Goal: Transaction & Acquisition: Subscribe to service/newsletter

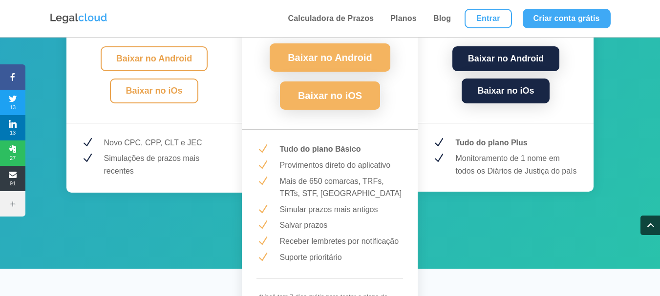
scroll to position [1465, 0]
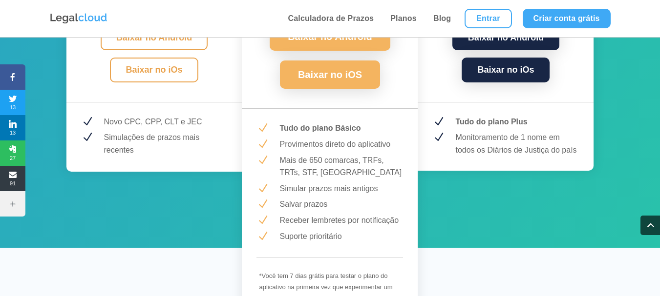
click at [513, 131] on p "Monitoramento de 1 nome em todos os Diários de Justiça do país" at bounding box center [517, 143] width 124 height 25
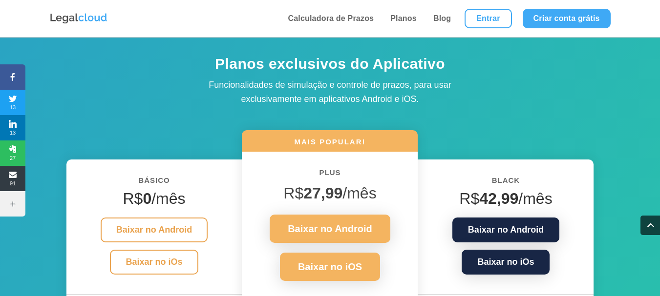
scroll to position [1270, 0]
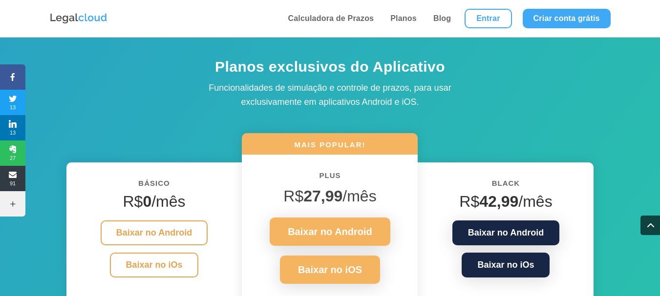
click at [521, 192] on h4 "R$ 42,99 /mês" at bounding box center [505, 203] width 147 height 23
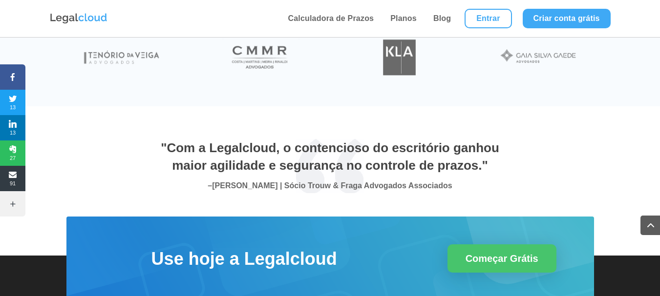
scroll to position [3325, 0]
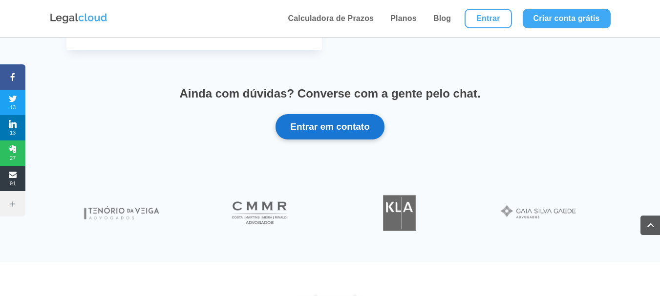
click at [371, 120] on button "Entrar em contato" at bounding box center [329, 126] width 109 height 25
click at [337, 114] on button "Entrar em contato" at bounding box center [329, 126] width 109 height 25
click at [320, 122] on button "Entrar em contato" at bounding box center [329, 126] width 109 height 25
click at [304, 114] on button "Entrar em contato" at bounding box center [329, 126] width 109 height 25
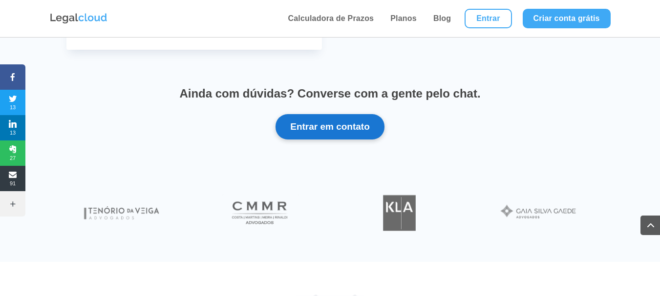
click at [304, 114] on button "Entrar em contato" at bounding box center [329, 126] width 109 height 25
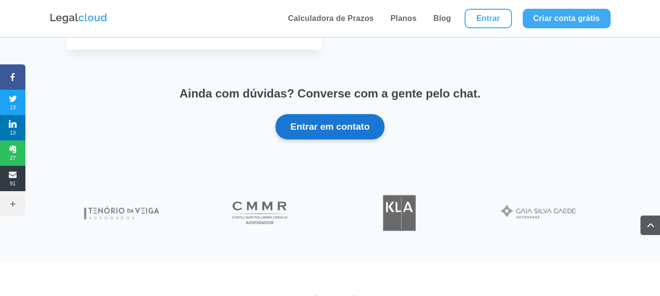
click at [304, 114] on button "Entrar em contato" at bounding box center [329, 126] width 109 height 25
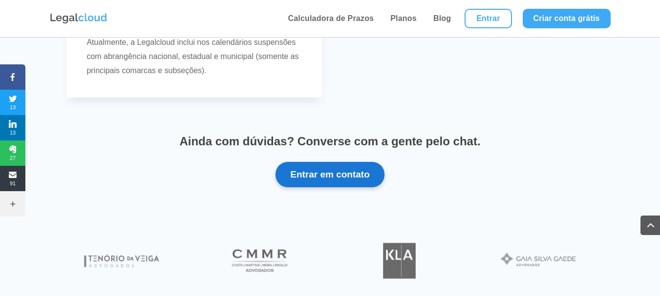
scroll to position [3374, 0]
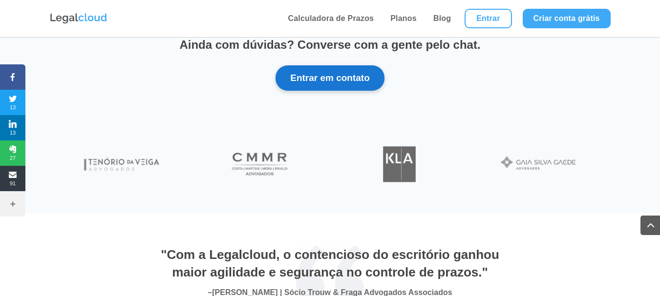
click at [349, 68] on button "Entrar em contato" at bounding box center [329, 77] width 109 height 25
click at [353, 66] on button "Entrar em contato" at bounding box center [329, 77] width 109 height 25
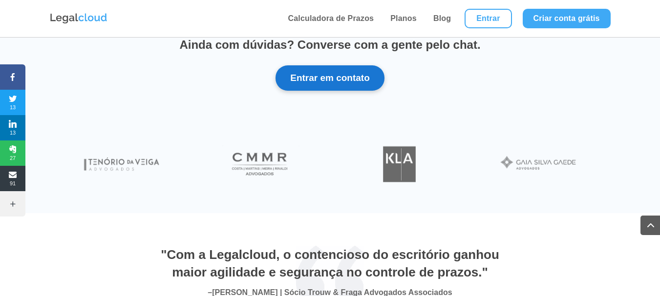
click at [353, 66] on button "Entrar em contato" at bounding box center [329, 77] width 109 height 25
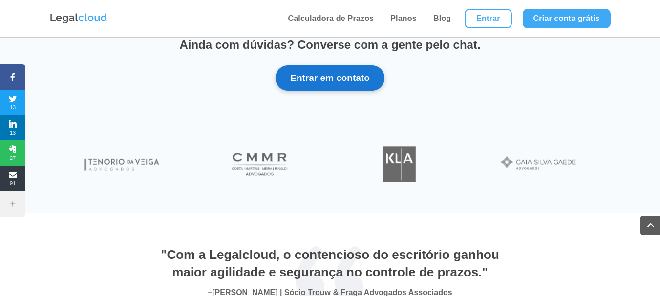
click at [353, 66] on button "Entrar em contato" at bounding box center [329, 77] width 109 height 25
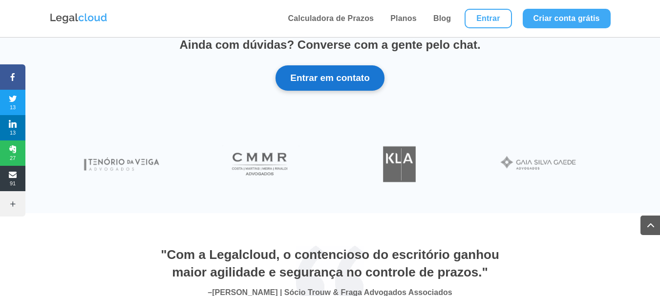
click at [353, 66] on button "Entrar em contato" at bounding box center [329, 77] width 109 height 25
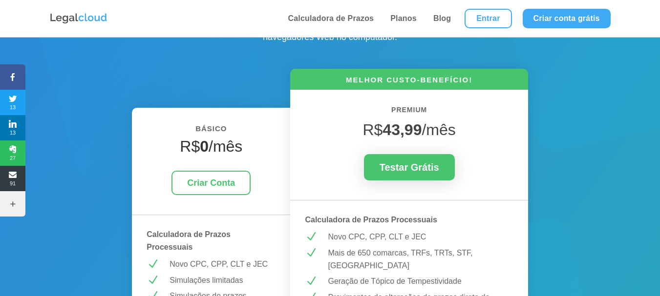
scroll to position [0, 0]
